Goal: Task Accomplishment & Management: Manage account settings

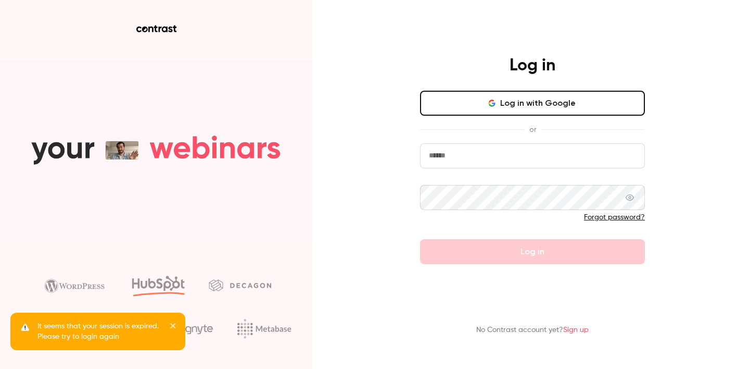
type input "**********"
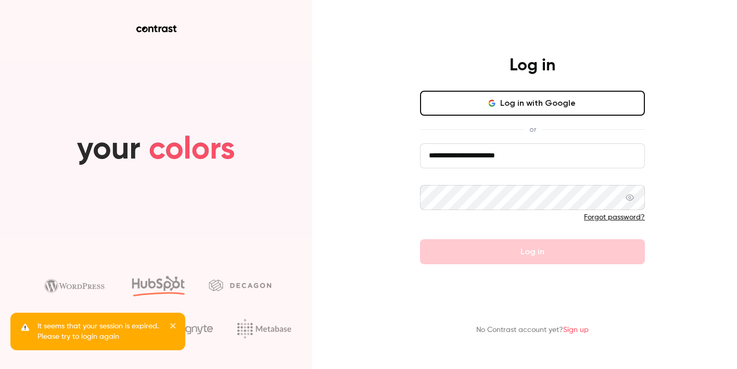
click at [557, 109] on button "Log in with Google" at bounding box center [532, 103] width 225 height 25
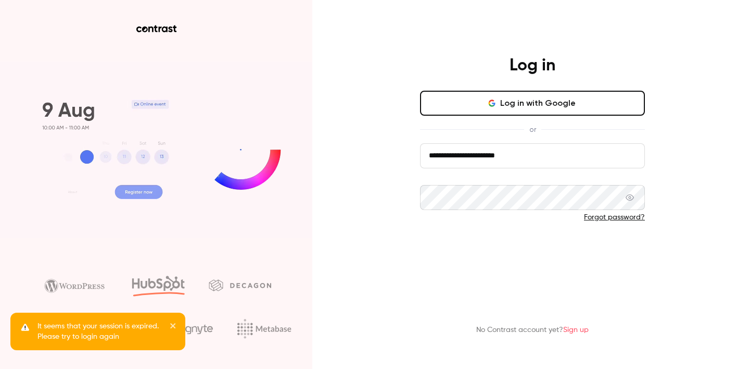
click at [556, 249] on button "Log in" at bounding box center [532, 251] width 225 height 25
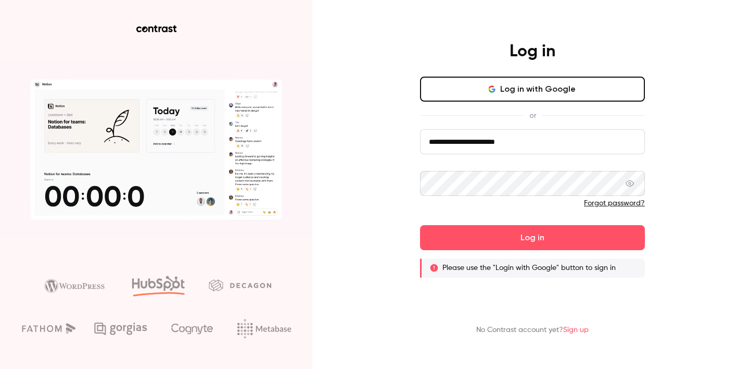
click at [551, 90] on button "Log in with Google" at bounding box center [532, 89] width 225 height 25
